Goal: Task Accomplishment & Management: Complete application form

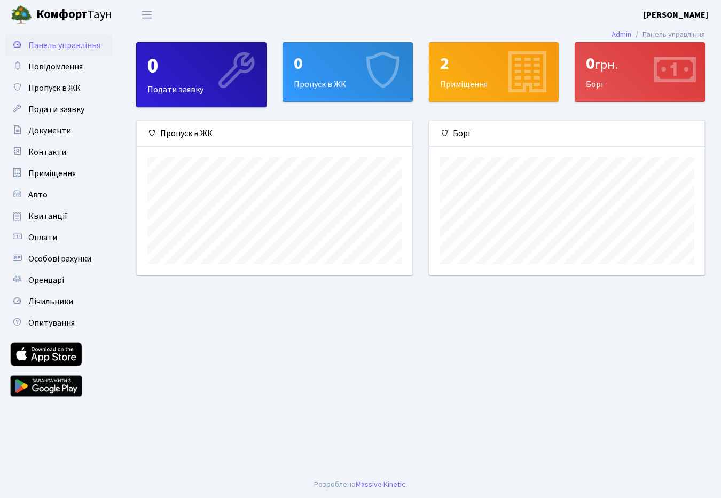
scroll to position [154, 275]
click at [360, 75] on icon at bounding box center [381, 71] width 51 height 51
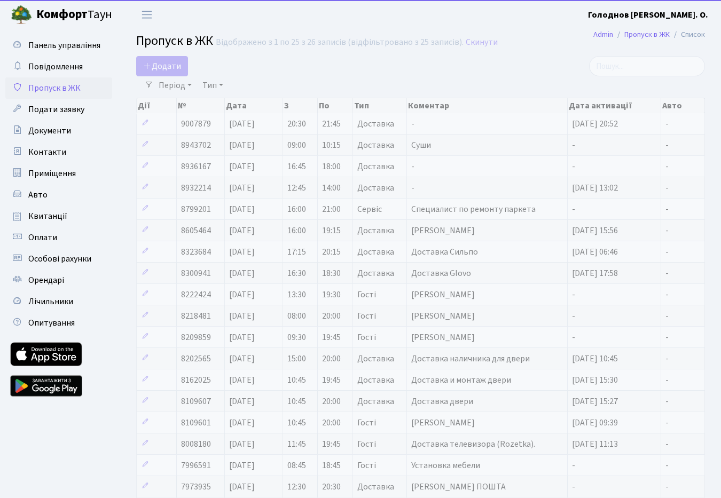
select select "25"
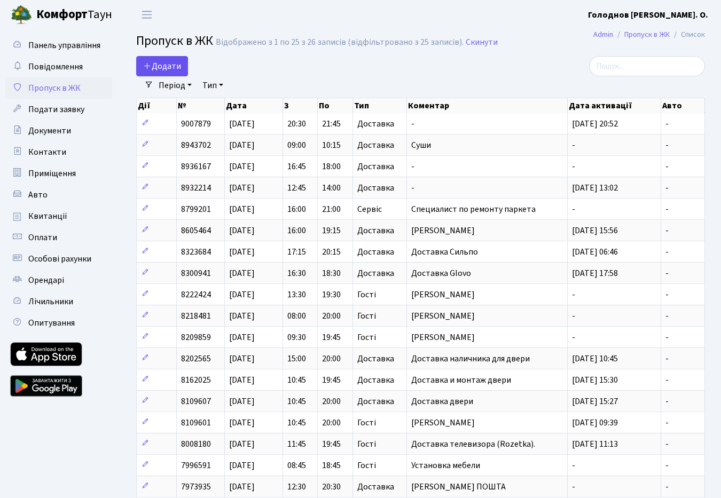
click at [172, 71] on span "Додати" at bounding box center [162, 66] width 38 height 12
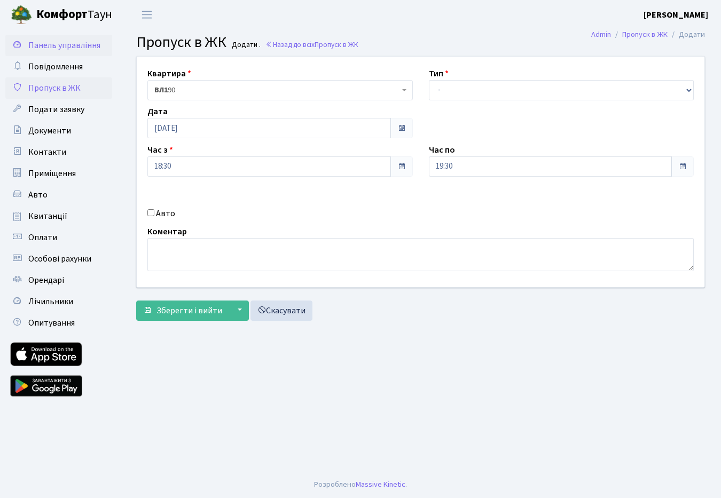
click at [77, 48] on span "Панель управління" at bounding box center [64, 46] width 72 height 12
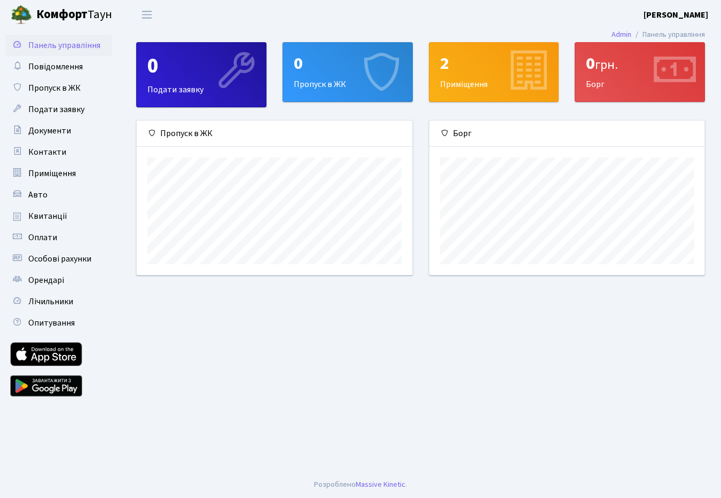
scroll to position [154, 275]
click at [358, 75] on icon at bounding box center [381, 71] width 51 height 51
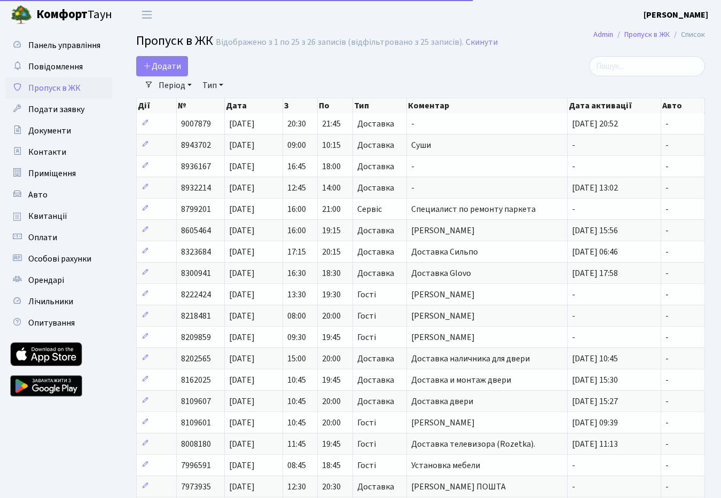
select select "25"
click at [169, 56] on main "Admin Пропуск в ЖК Список Пропуск в ЖК Відображено з 1 по 25 з 26 записів (відф…" at bounding box center [420, 360] width 601 height 663
click at [170, 62] on span "Додати" at bounding box center [162, 66] width 38 height 12
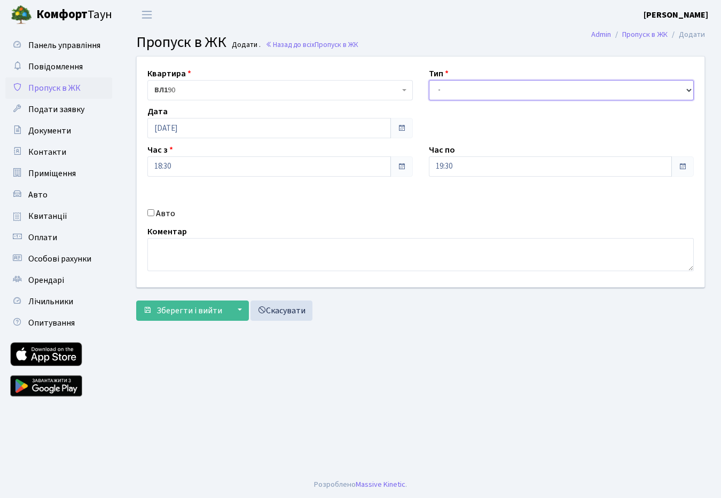
select select "1"
click at [676, 167] on span at bounding box center [682, 166] width 22 height 20
click at [682, 174] on span at bounding box center [682, 166] width 22 height 20
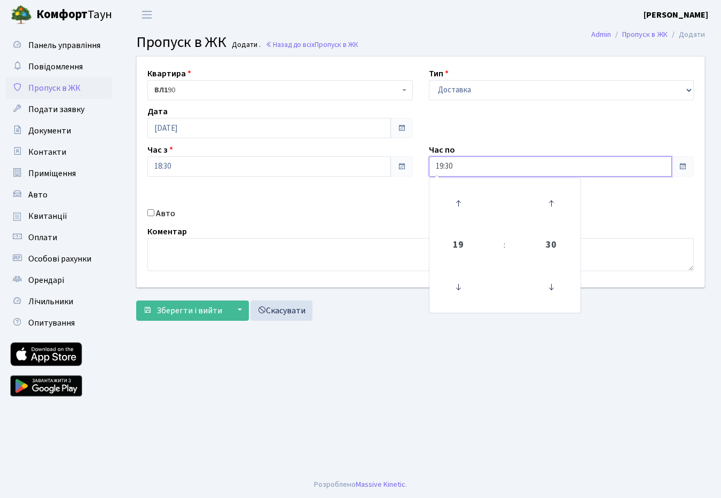
click at [440, 165] on input "19:30" at bounding box center [550, 166] width 243 height 20
type input "20:30"
click at [473, 410] on main "Admin Пропуск в ЖК Додати Пропуск в ЖК Додати . Назад до всіх Пропуск в ЖК Квар…" at bounding box center [420, 250] width 601 height 442
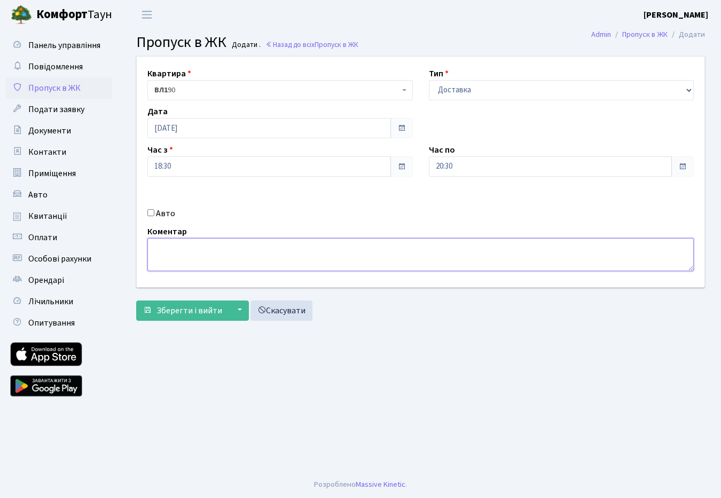
click at [253, 260] on textarea at bounding box center [420, 254] width 546 height 33
type textarea "У"
type textarea "[PERSON_NAME], доставка суши."
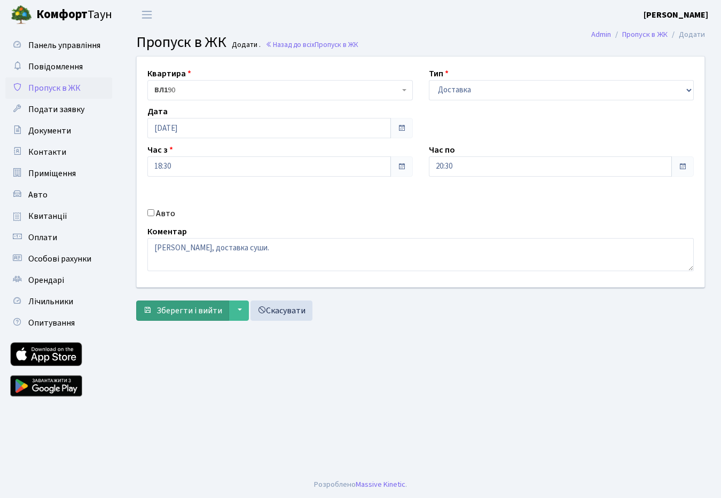
click at [188, 312] on span "Зберегти і вийти" at bounding box center [189, 311] width 66 height 12
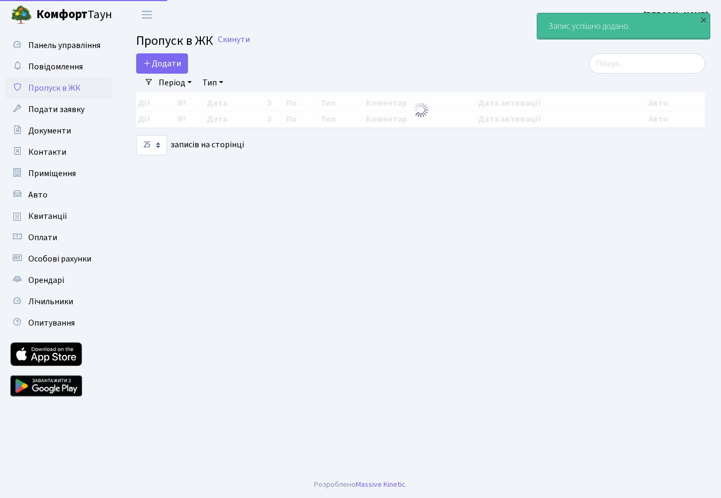
select select "25"
